Goal: Navigation & Orientation: Go to known website

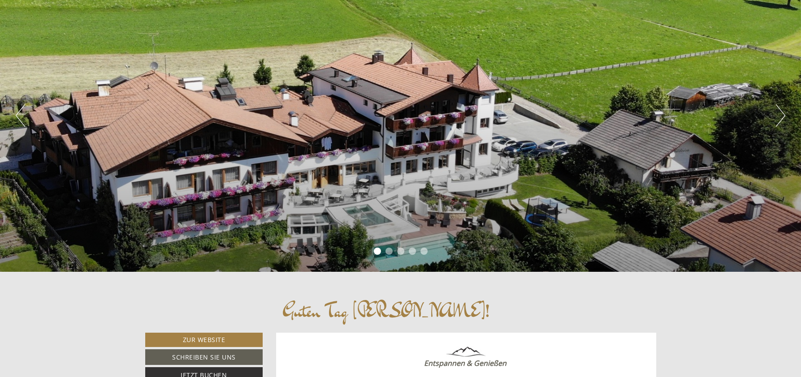
scroll to position [91, 0]
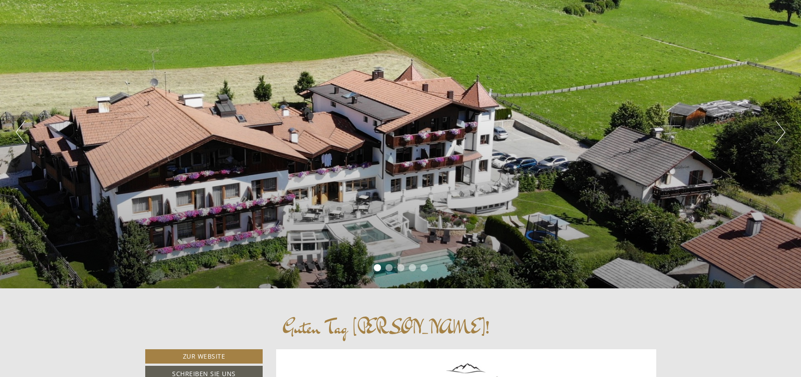
click at [780, 138] on button "Next" at bounding box center [780, 132] width 9 height 22
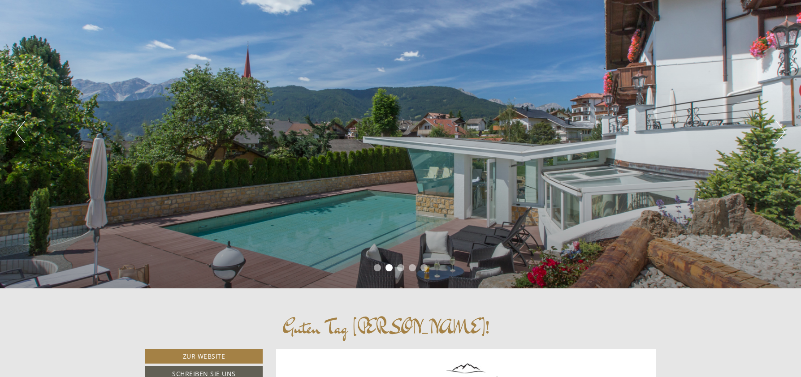
click at [780, 138] on button "Next" at bounding box center [780, 132] width 9 height 22
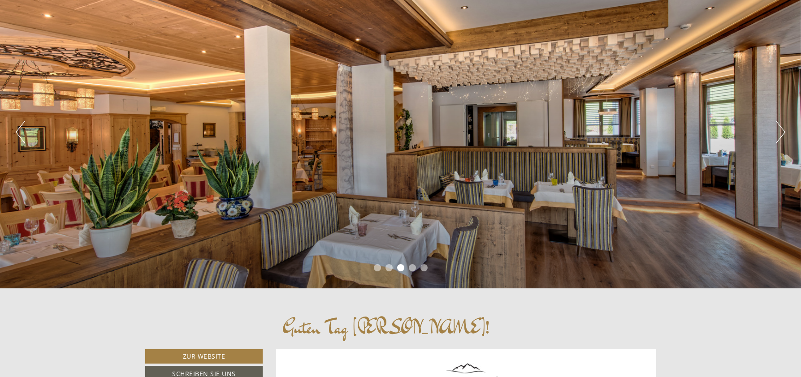
click at [780, 138] on button "Next" at bounding box center [780, 132] width 9 height 22
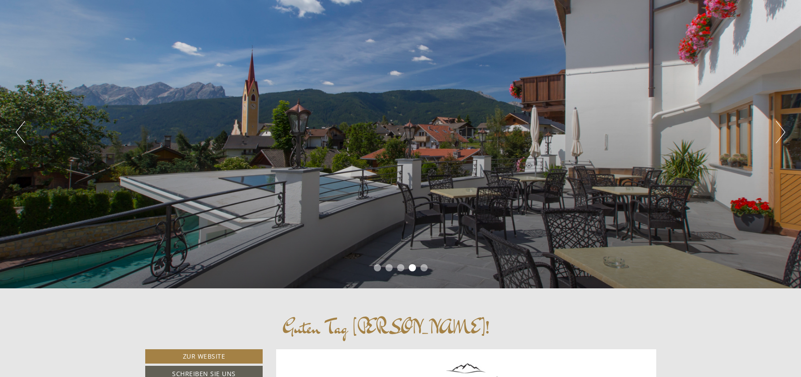
click at [780, 138] on button "Next" at bounding box center [780, 132] width 9 height 22
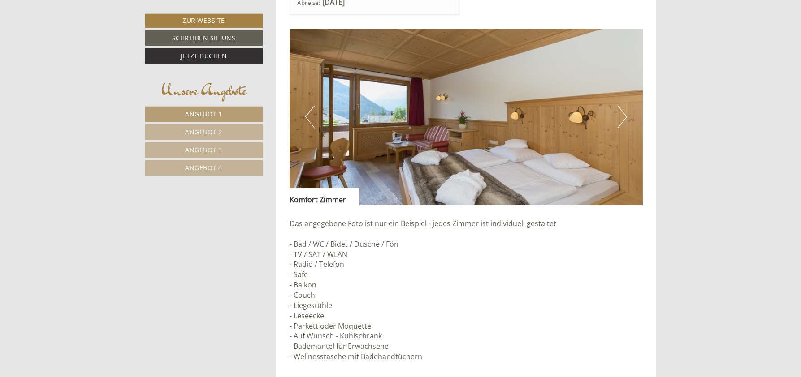
scroll to position [686, 0]
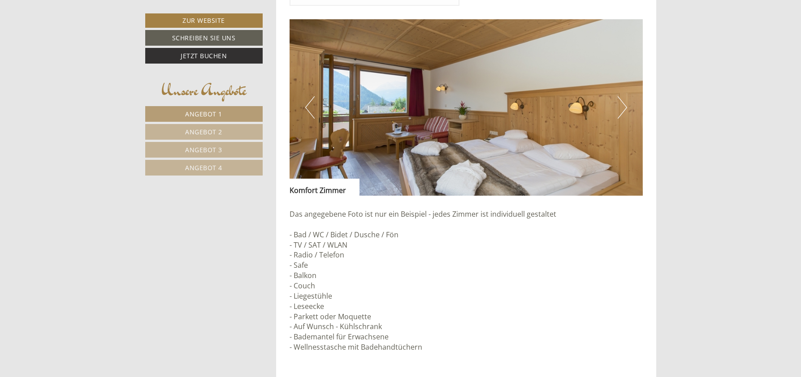
click at [618, 110] on button "Next" at bounding box center [621, 107] width 9 height 22
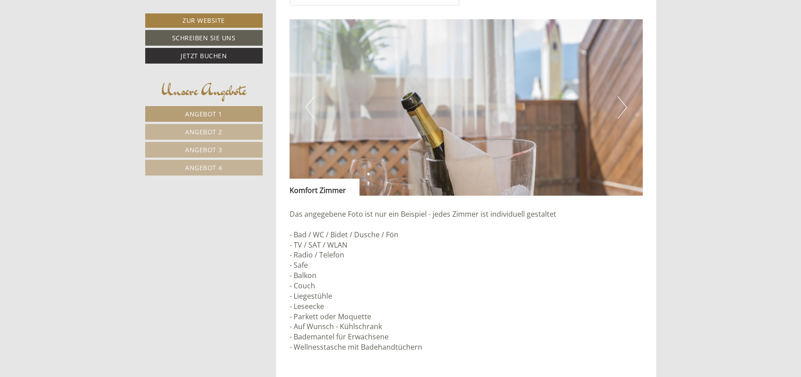
click at [618, 110] on button "Next" at bounding box center [621, 107] width 9 height 22
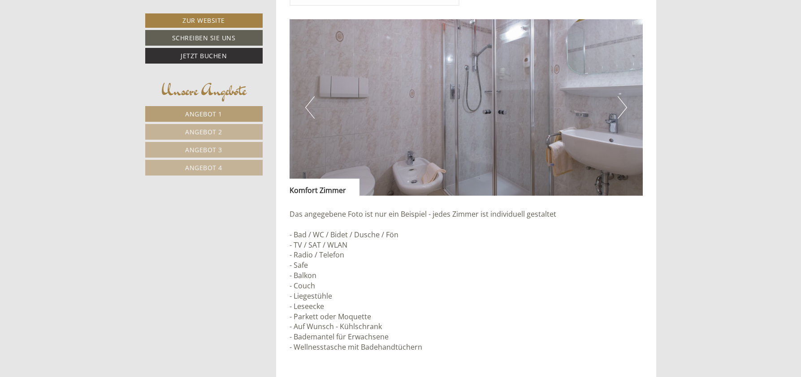
click at [618, 110] on button "Next" at bounding box center [621, 107] width 9 height 22
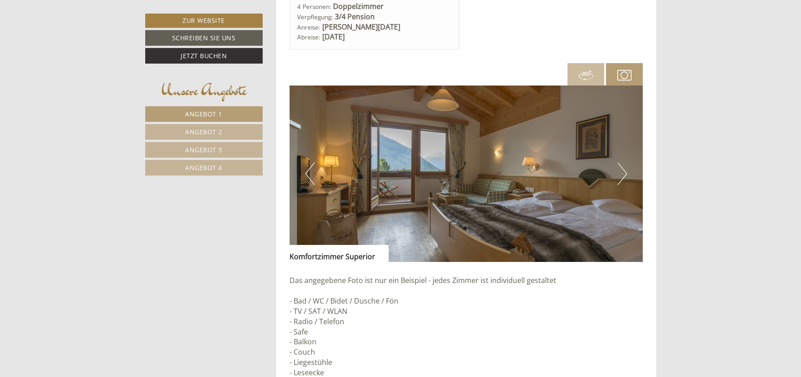
scroll to position [1325, 0]
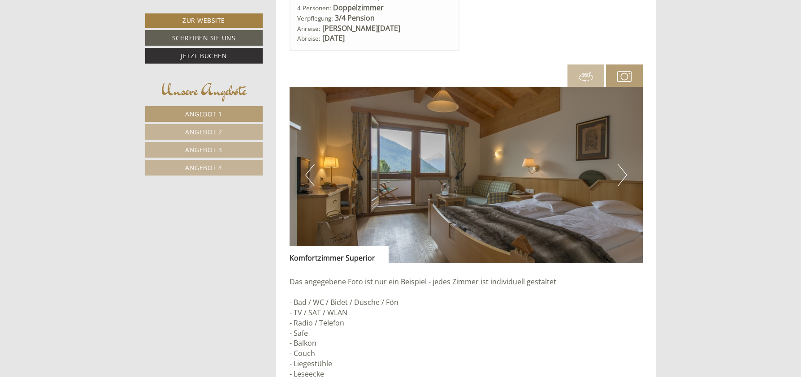
click at [625, 172] on button "Next" at bounding box center [621, 175] width 9 height 22
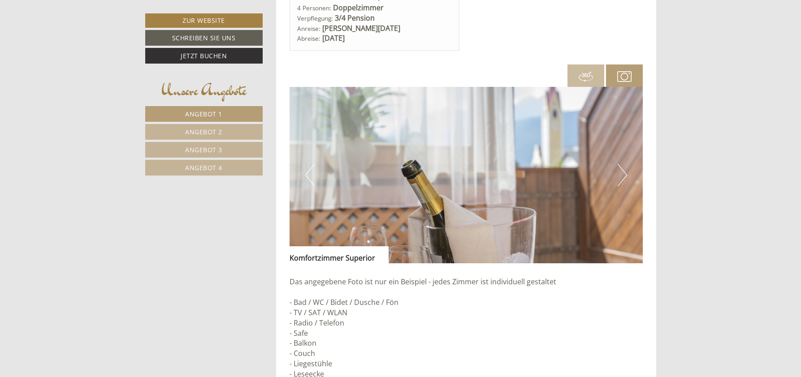
click at [625, 172] on button "Next" at bounding box center [621, 175] width 9 height 22
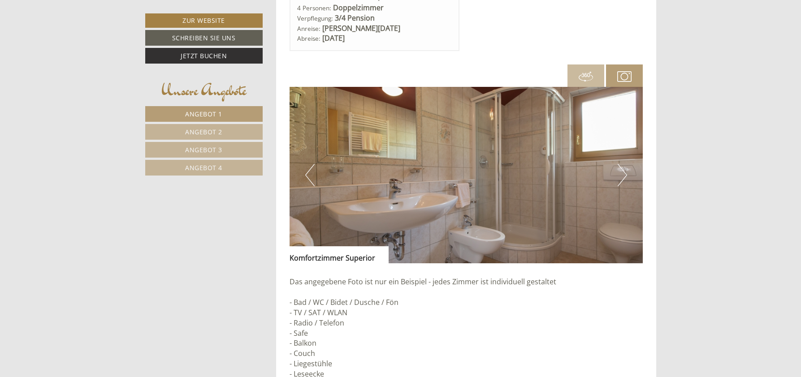
click at [625, 172] on button "Next" at bounding box center [621, 175] width 9 height 22
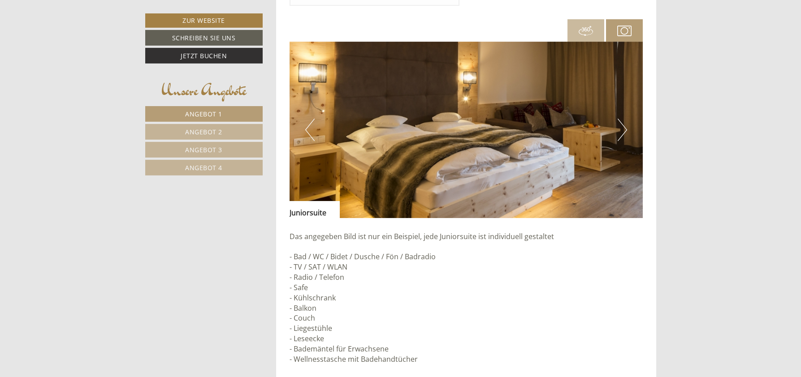
scroll to position [2057, 0]
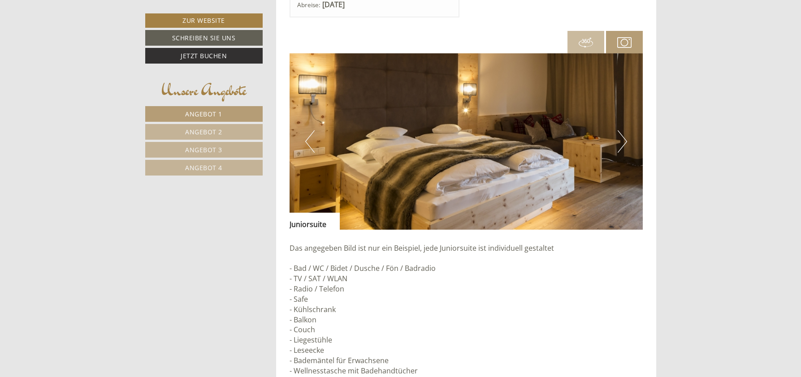
click at [623, 141] on button "Next" at bounding box center [621, 141] width 9 height 22
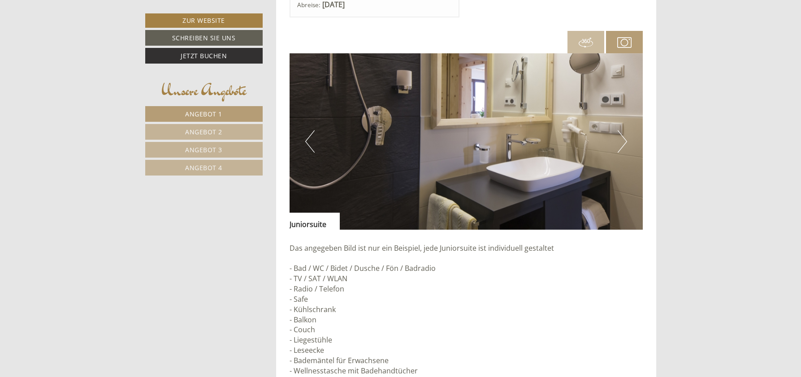
click at [623, 141] on button "Next" at bounding box center [621, 141] width 9 height 22
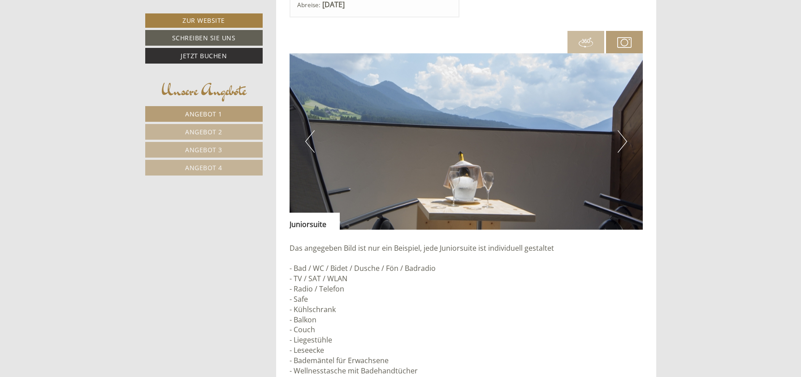
click at [623, 141] on button "Next" at bounding box center [621, 141] width 9 height 22
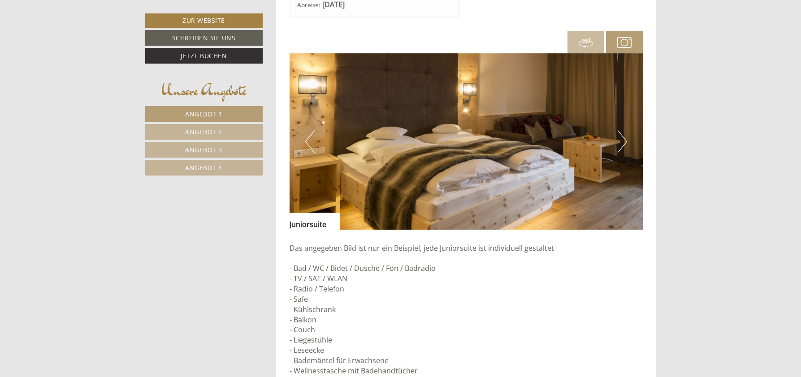
click at [619, 139] on button "Next" at bounding box center [621, 141] width 9 height 22
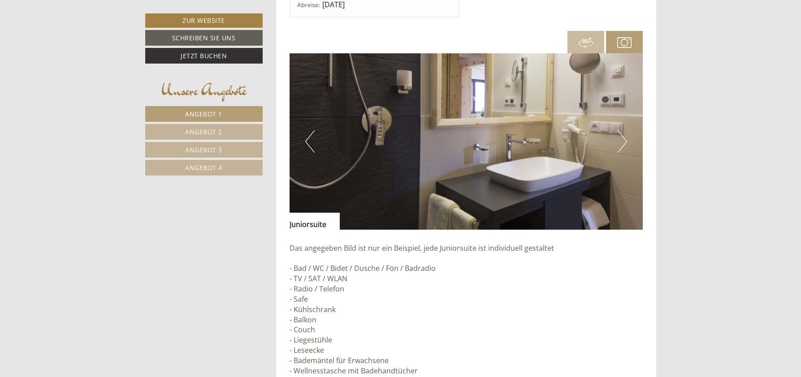
click at [619, 139] on button "Next" at bounding box center [621, 141] width 9 height 22
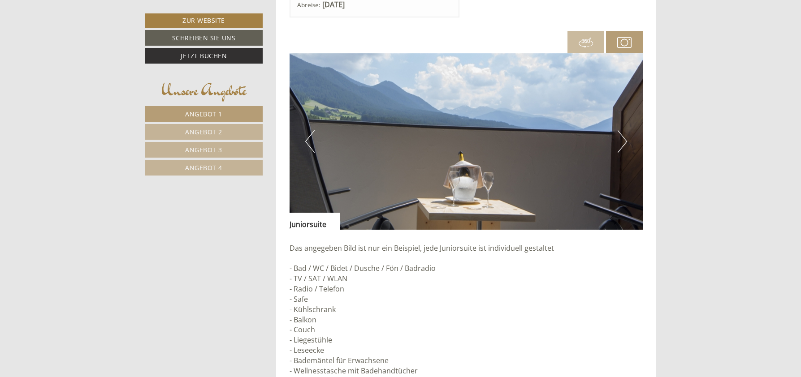
click at [619, 139] on button "Next" at bounding box center [621, 141] width 9 height 22
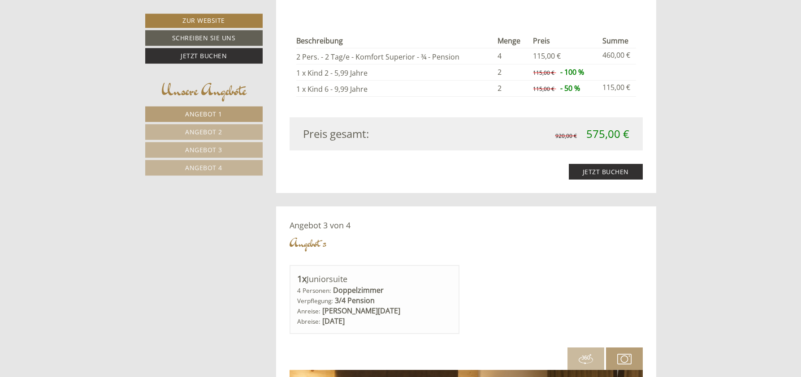
scroll to position [1645, 0]
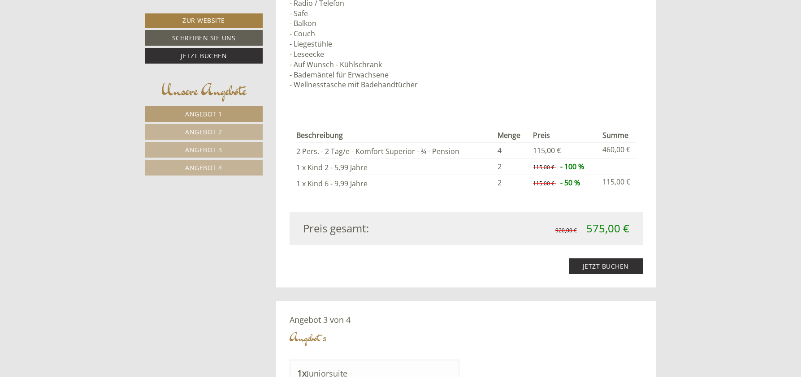
click at [186, 169] on span "Angebot 4" at bounding box center [203, 168] width 37 height 9
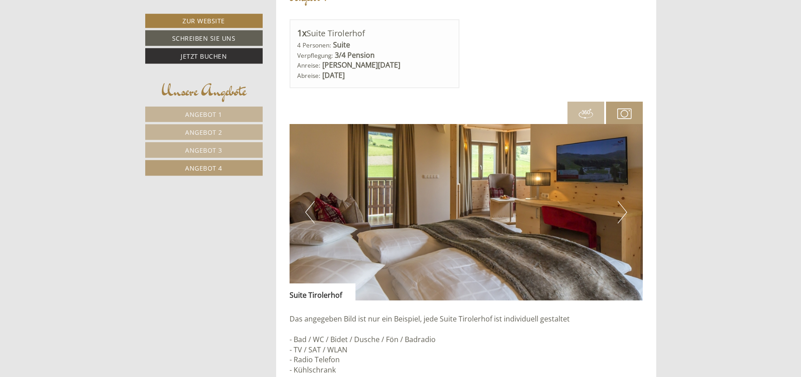
scroll to position [701, 0]
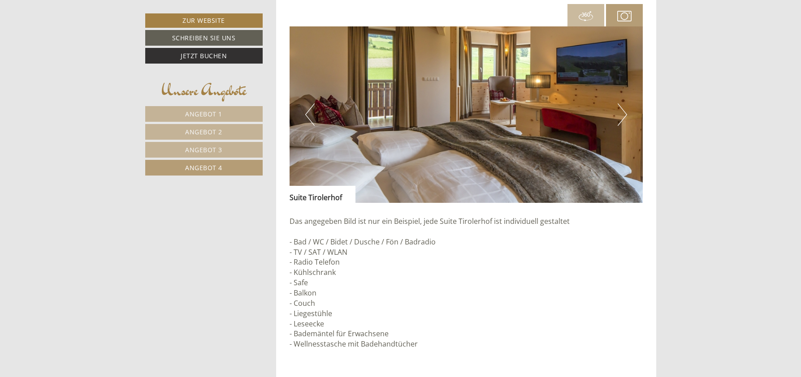
click at [622, 107] on button "Next" at bounding box center [621, 115] width 9 height 22
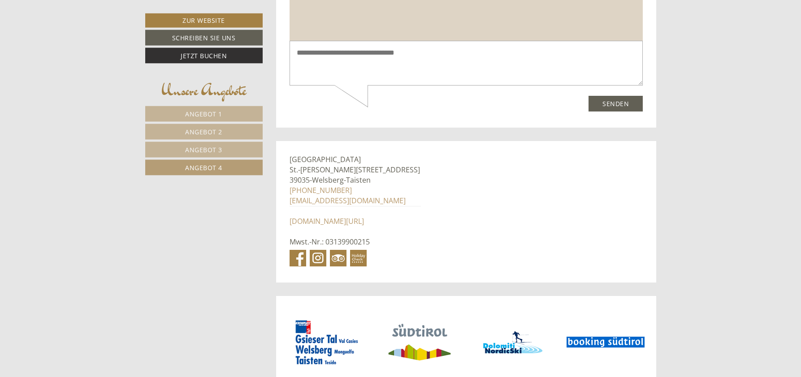
scroll to position [3108, 0]
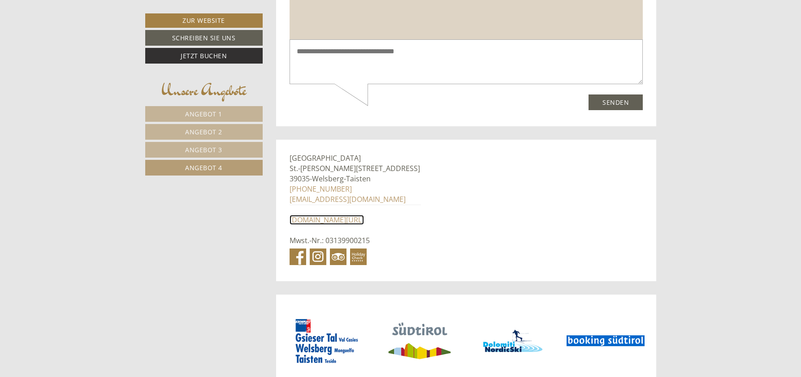
click at [351, 219] on link "[DOMAIN_NAME][URL]" at bounding box center [326, 220] width 74 height 10
